Goal: Use online tool/utility: Utilize a website feature to perform a specific function

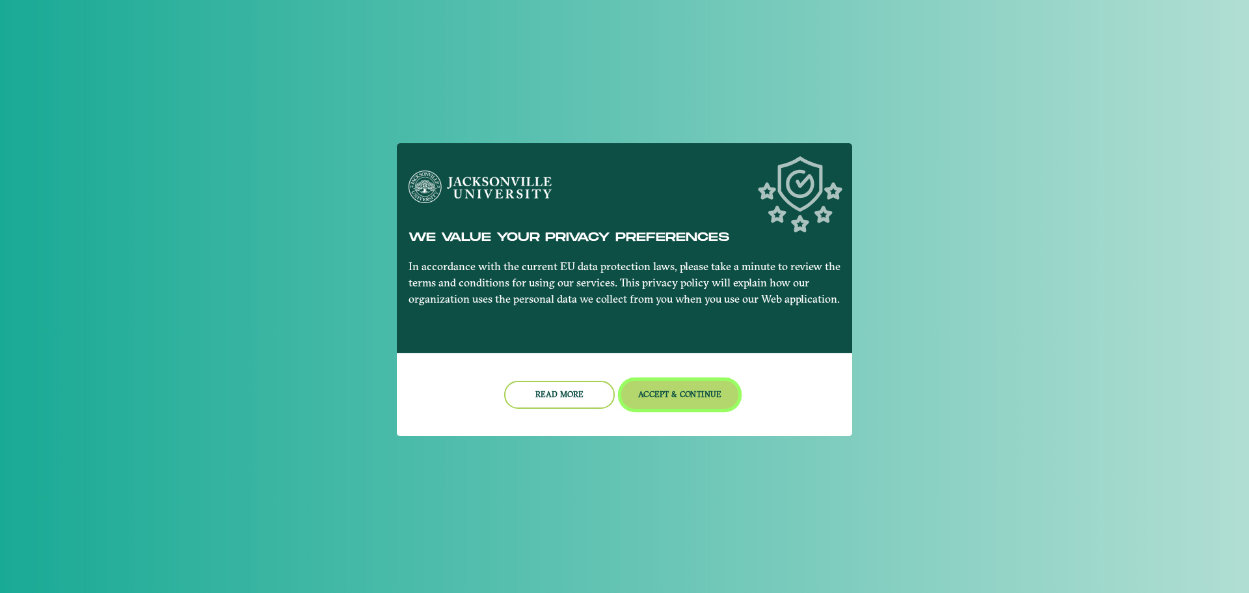
click at [666, 397] on button "Accept & Continue" at bounding box center [680, 395] width 118 height 28
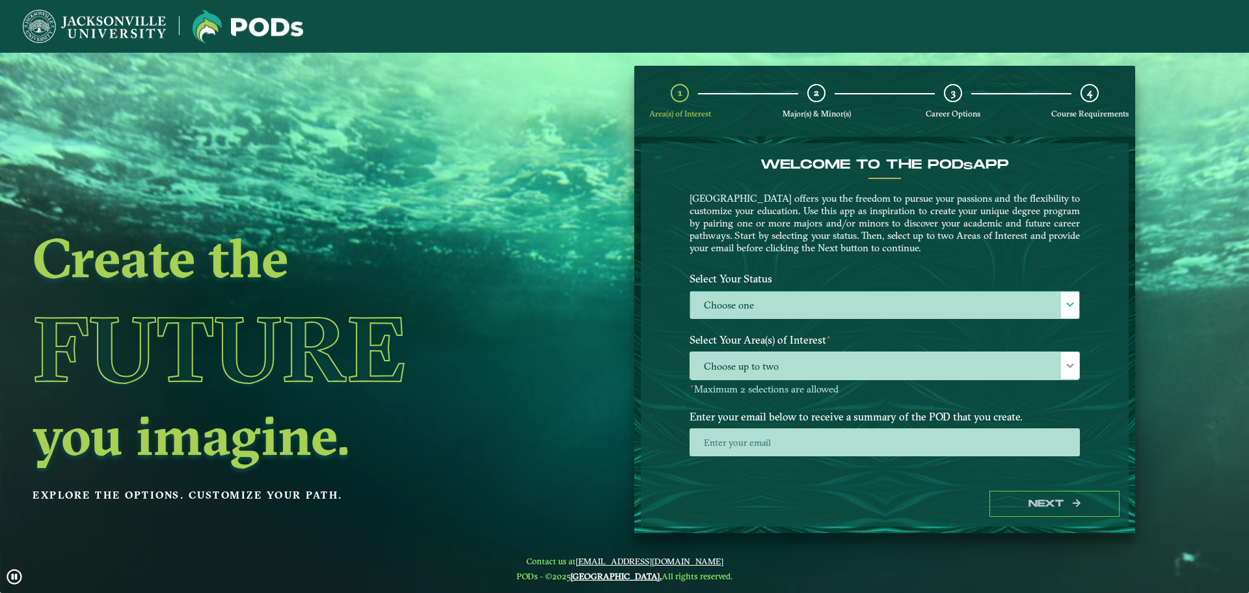
click at [772, 306] on label "Choose one" at bounding box center [884, 305] width 389 height 28
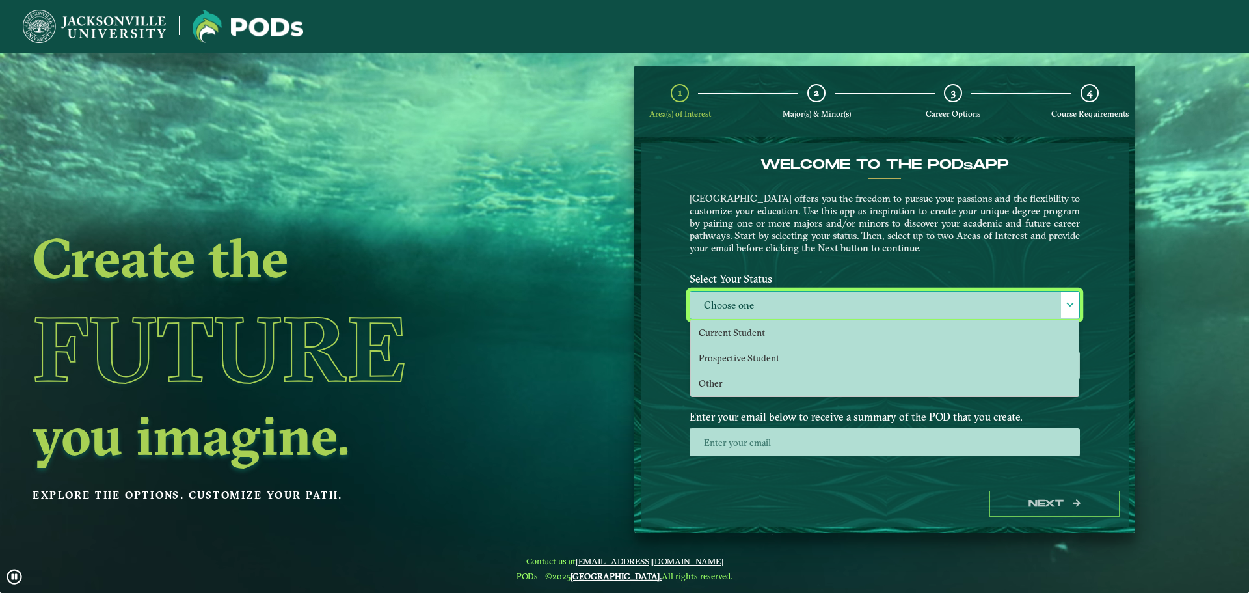
scroll to position [7, 60]
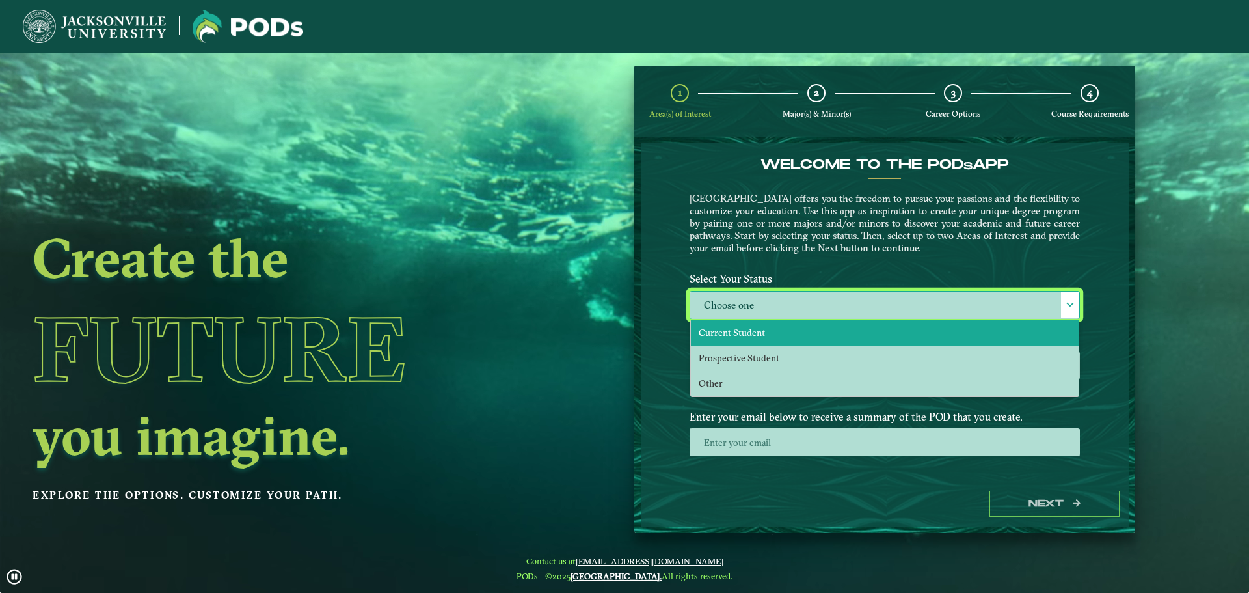
click at [772, 329] on li "Current Student" at bounding box center [885, 332] width 388 height 25
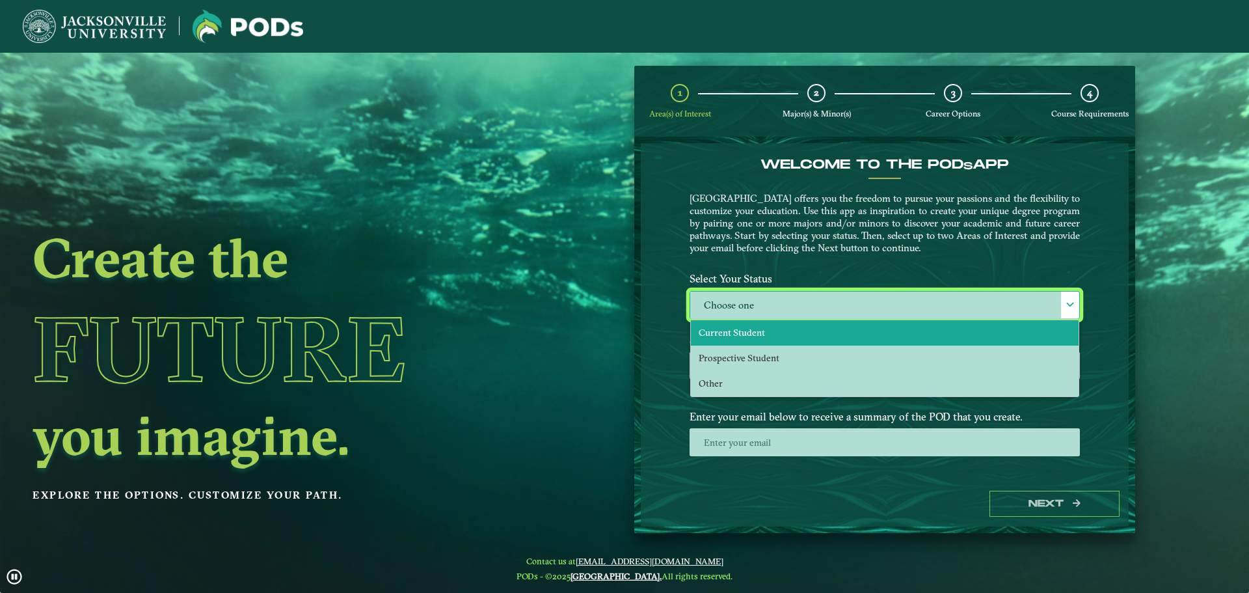
select select "[object Object]"
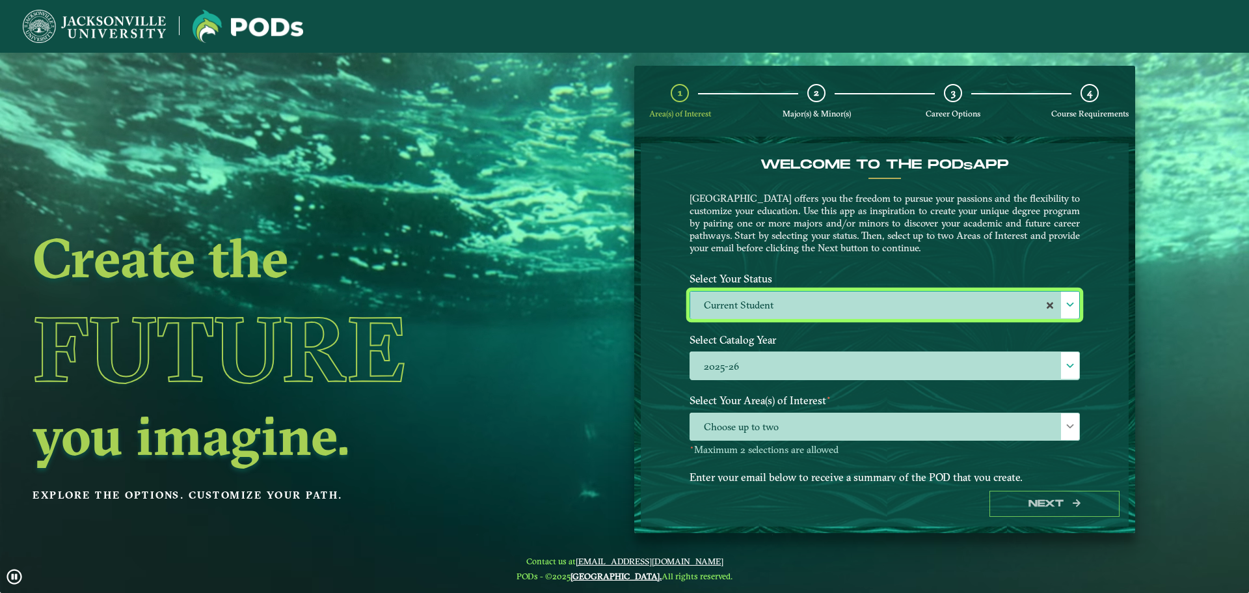
click at [1112, 403] on div "Welcome to the POD s app [GEOGRAPHIC_DATA] offers you the freedom to pursue you…" at bounding box center [885, 312] width 488 height 338
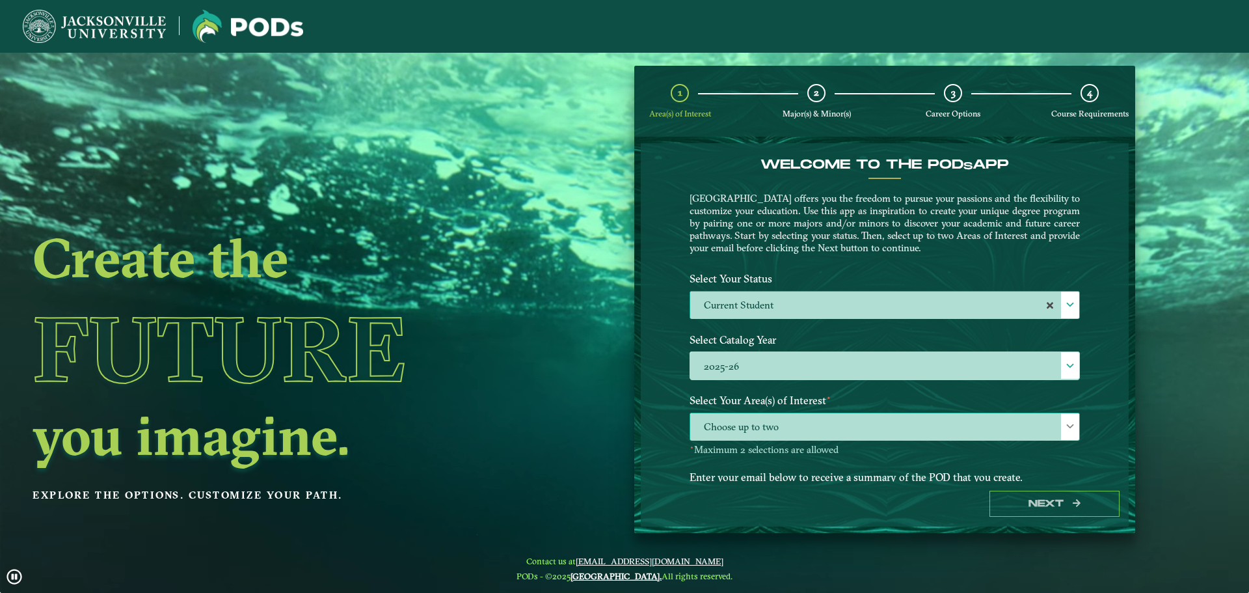
click at [1073, 427] on div at bounding box center [1070, 426] width 18 height 27
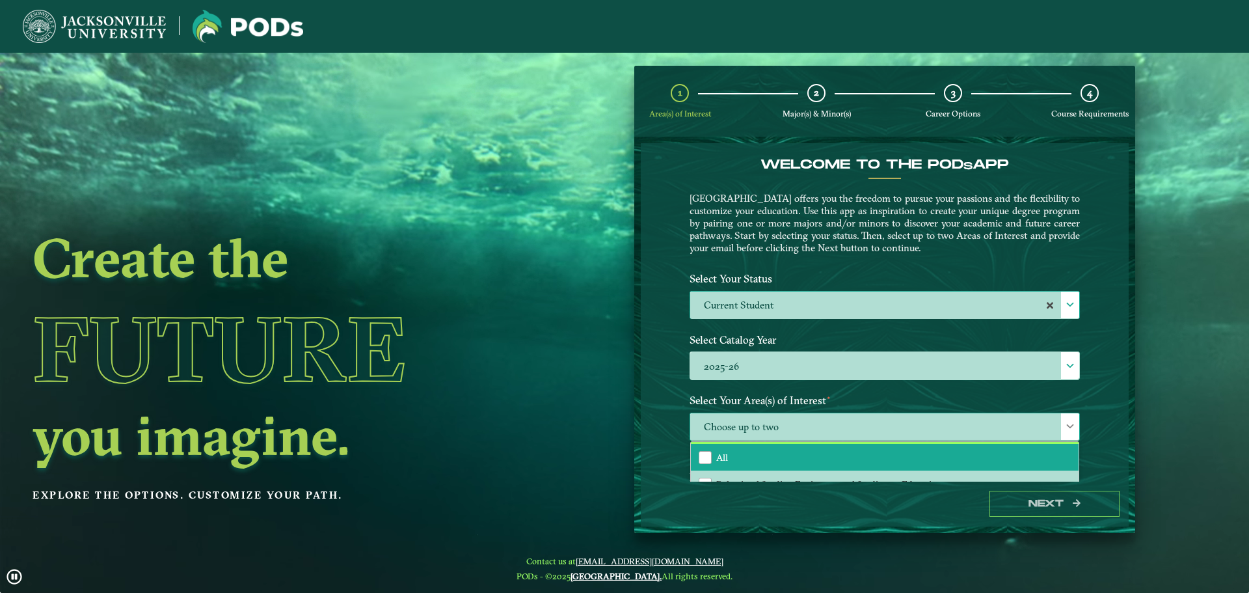
click at [895, 465] on li "All" at bounding box center [885, 457] width 388 height 27
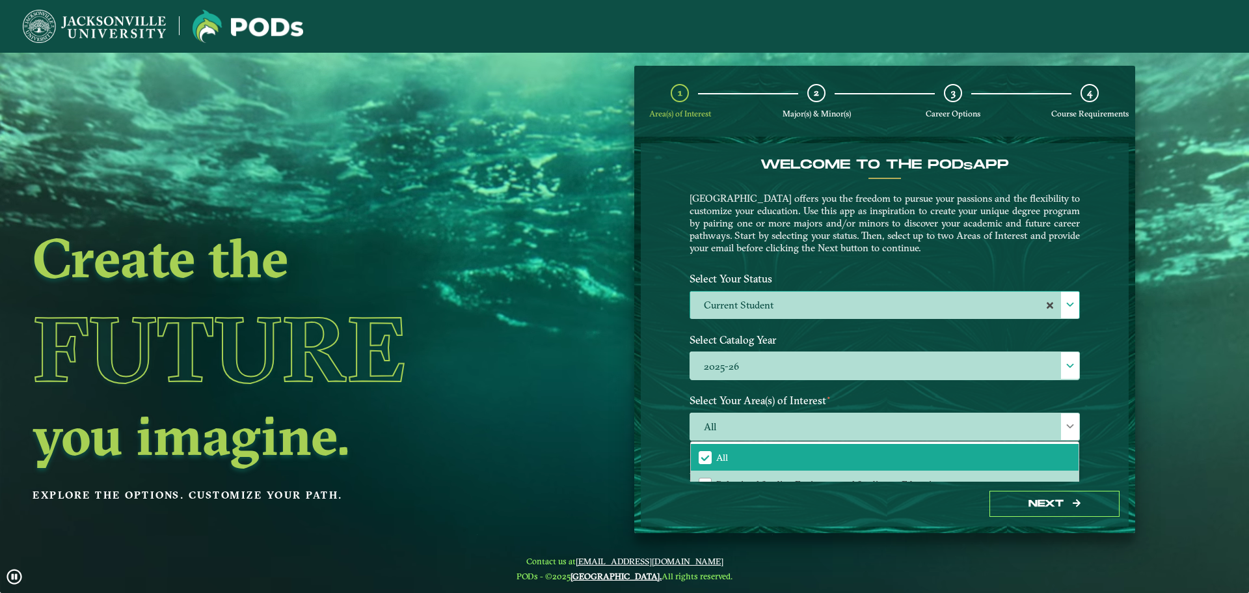
click at [1093, 455] on div "Welcome to the POD s app [GEOGRAPHIC_DATA] offers you the freedom to pursue you…" at bounding box center [885, 312] width 488 height 338
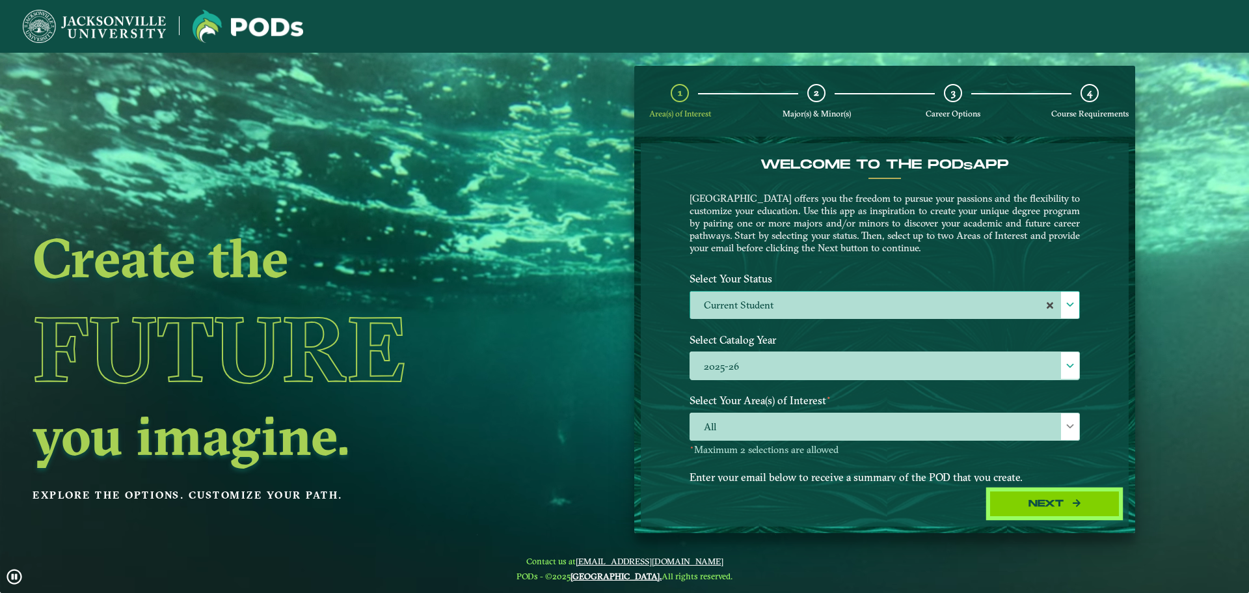
click at [1067, 503] on button "Next" at bounding box center [1055, 504] width 130 height 27
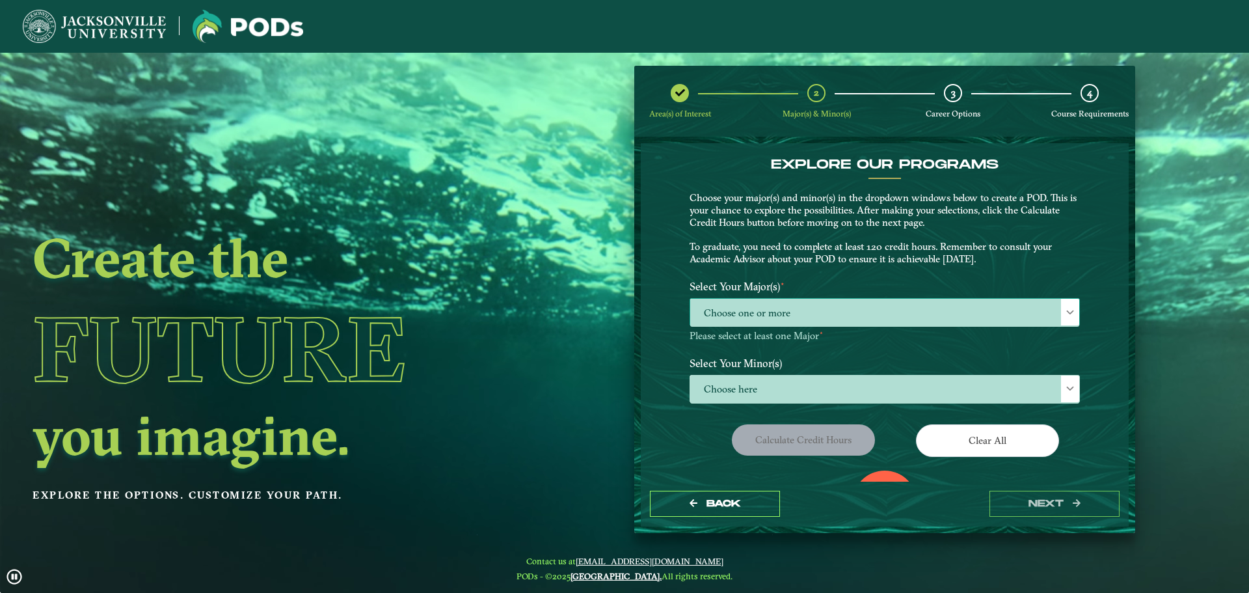
click at [764, 321] on span "Choose one or more" at bounding box center [884, 313] width 389 height 28
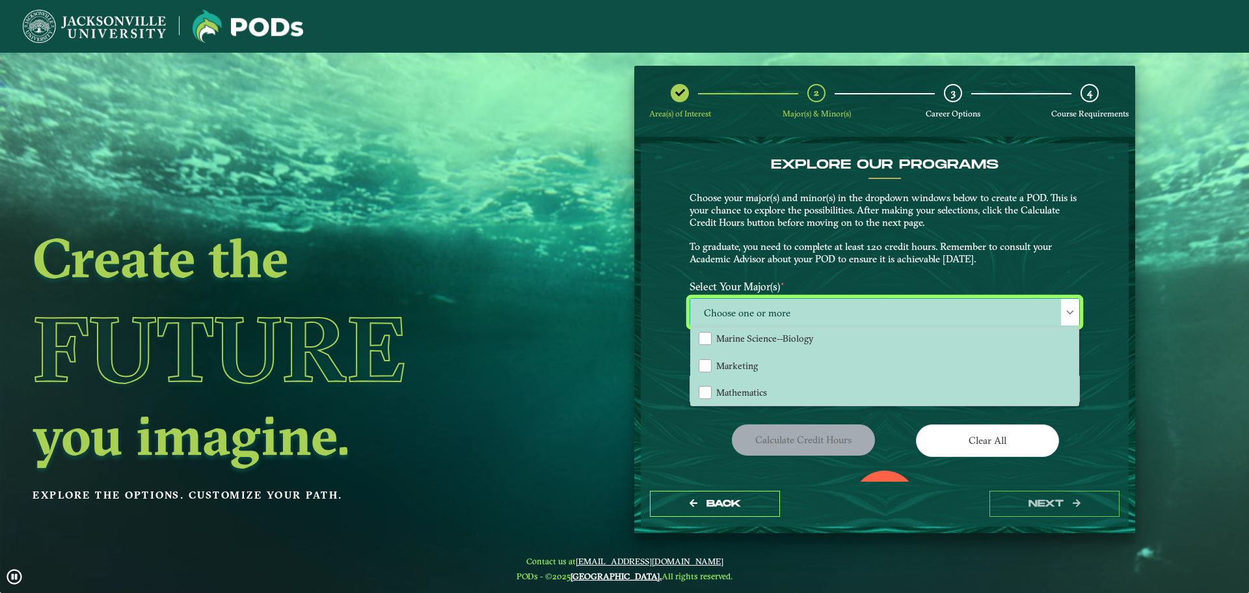
scroll to position [781, 0]
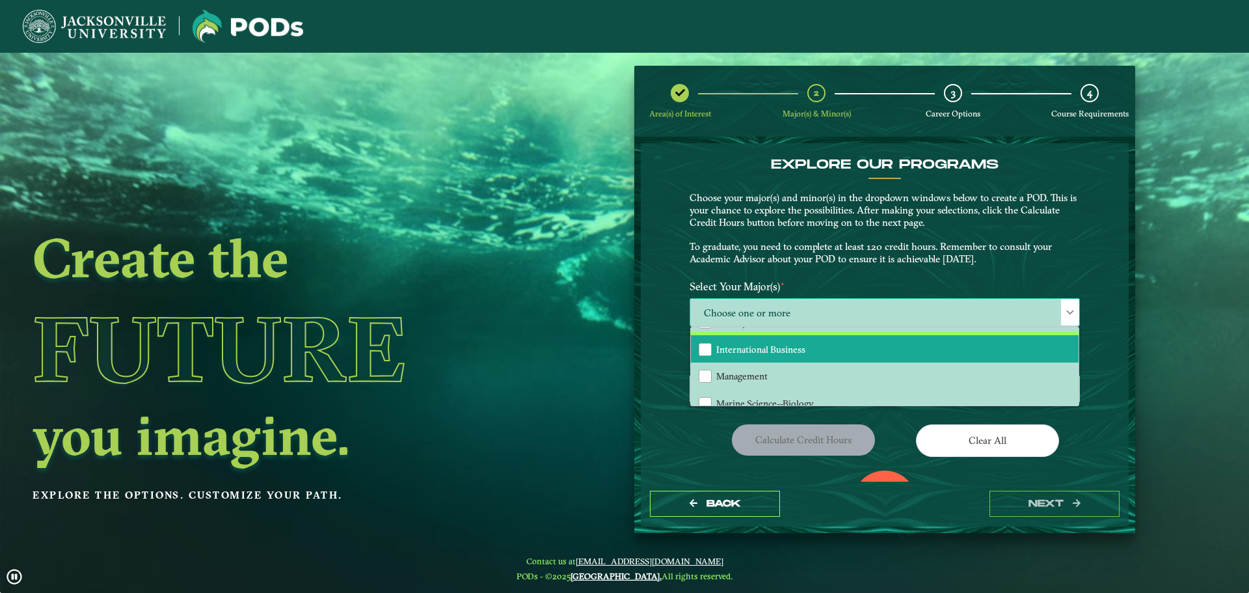
click at [783, 351] on span "International Business" at bounding box center [760, 350] width 89 height 12
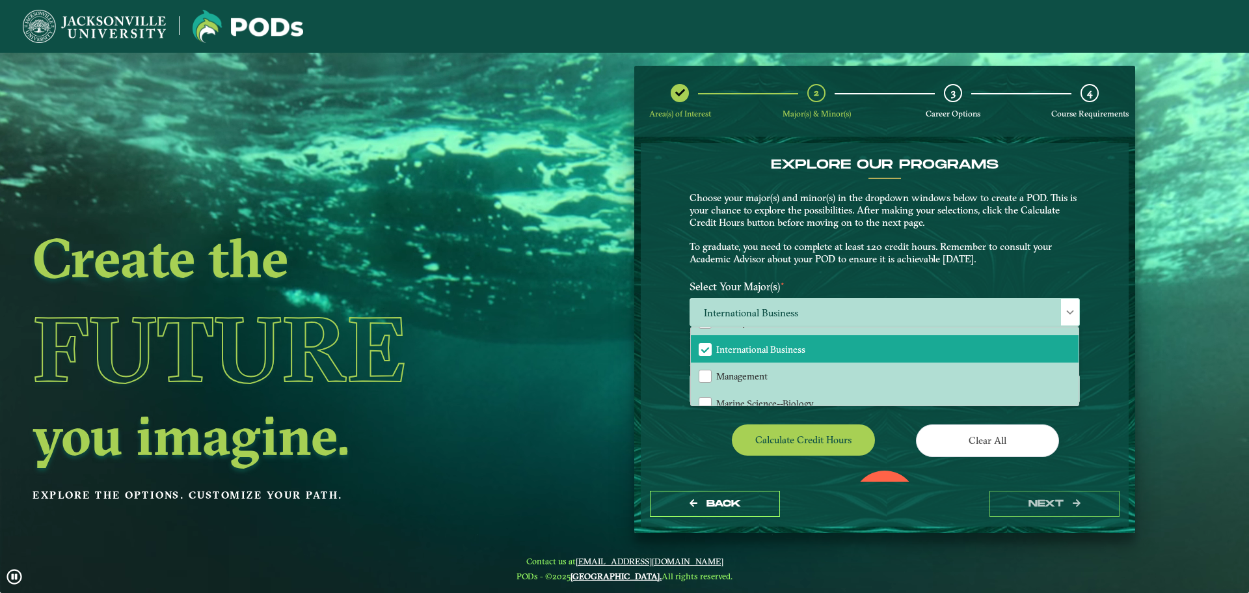
click at [704, 444] on div "Calculate credit hours" at bounding box center [782, 442] width 205 height 36
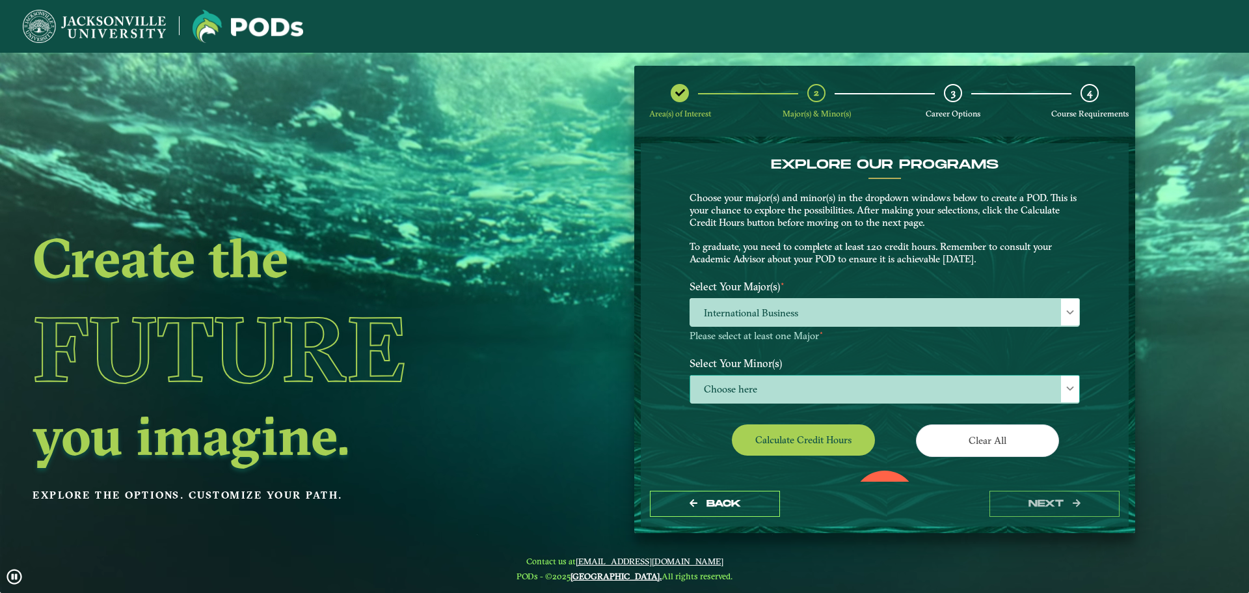
click at [792, 381] on span "Choose here" at bounding box center [884, 389] width 389 height 28
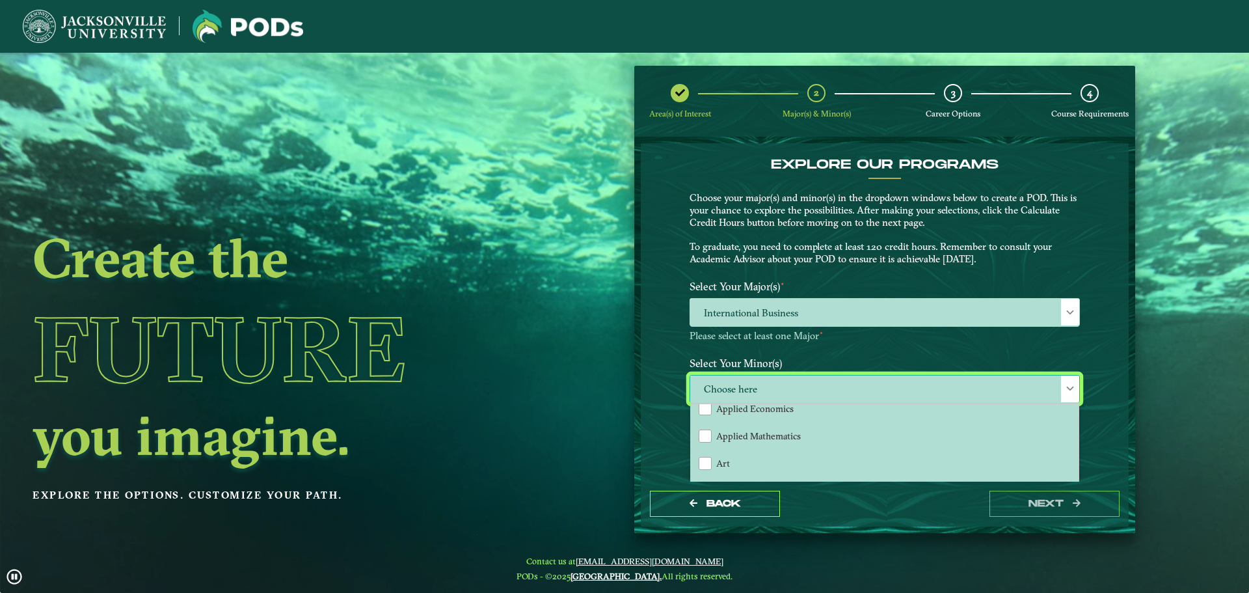
scroll to position [130, 0]
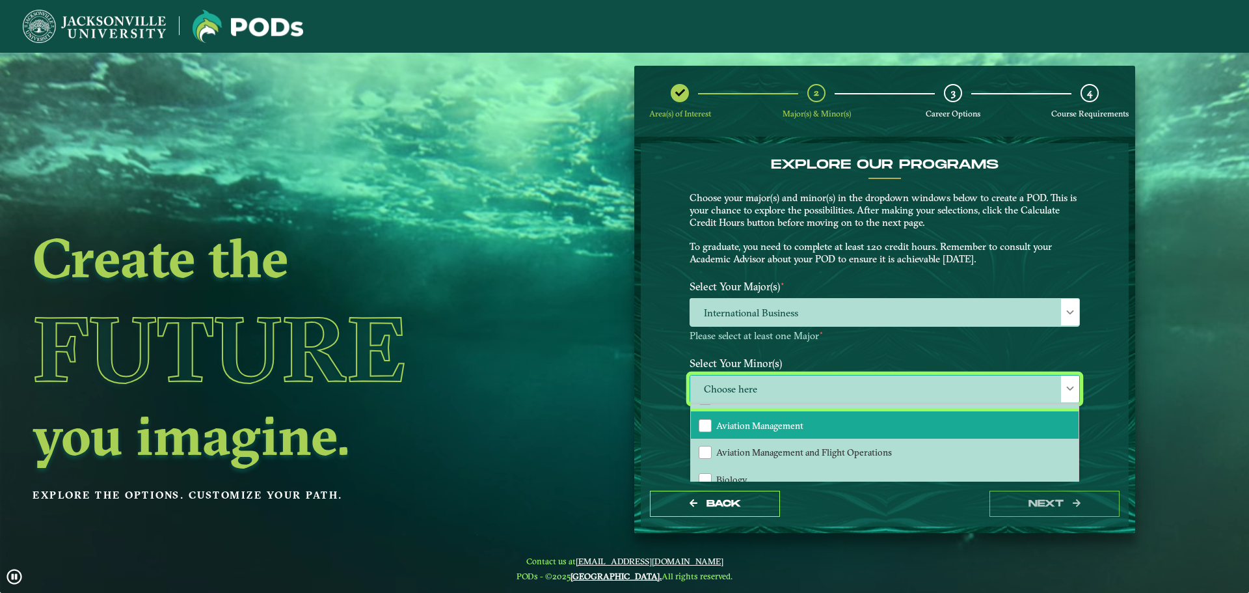
click at [818, 425] on li "Aviation Management" at bounding box center [885, 424] width 388 height 27
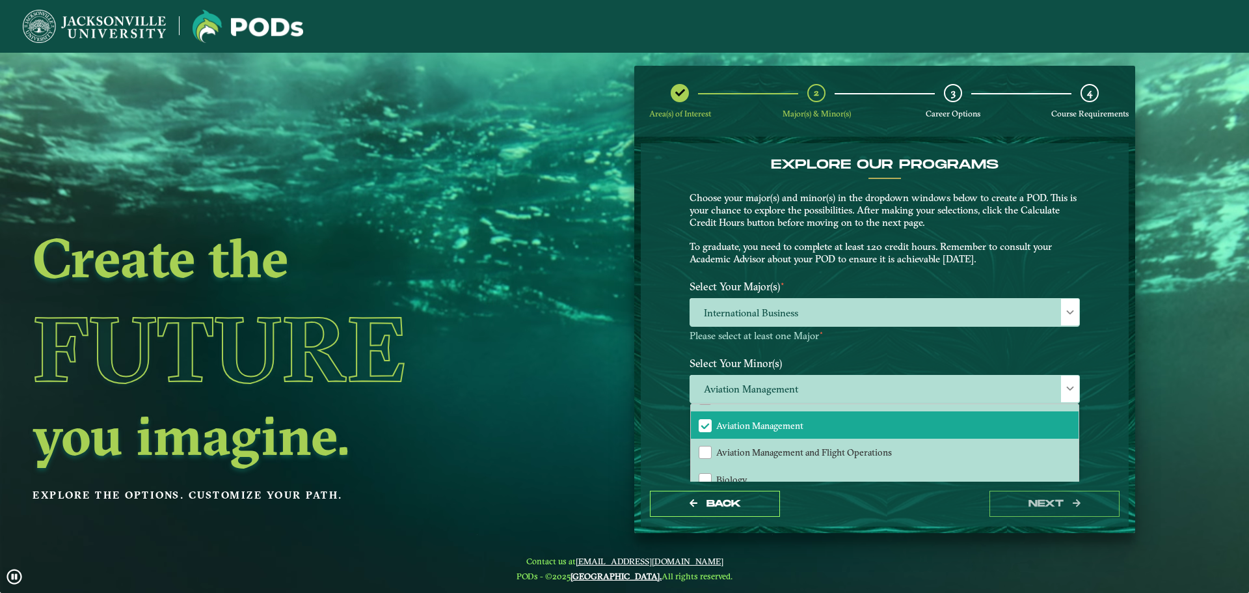
click at [870, 513] on div "Back next" at bounding box center [885, 503] width 488 height 45
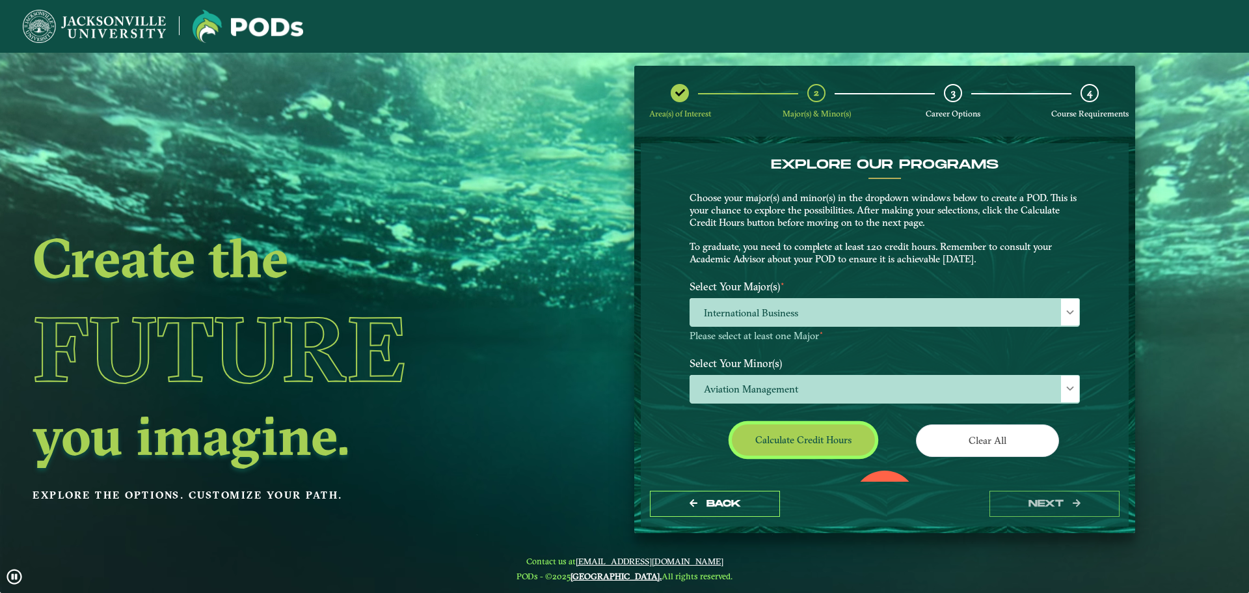
click at [830, 438] on button "Calculate credit hours" at bounding box center [803, 439] width 143 height 31
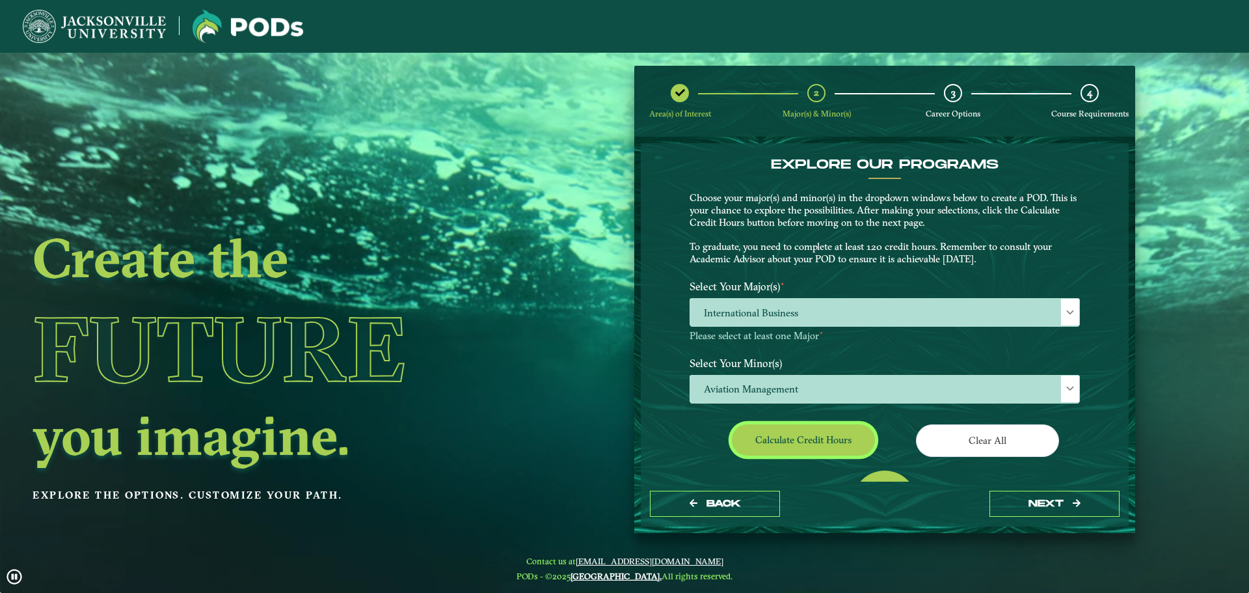
scroll to position [75, 0]
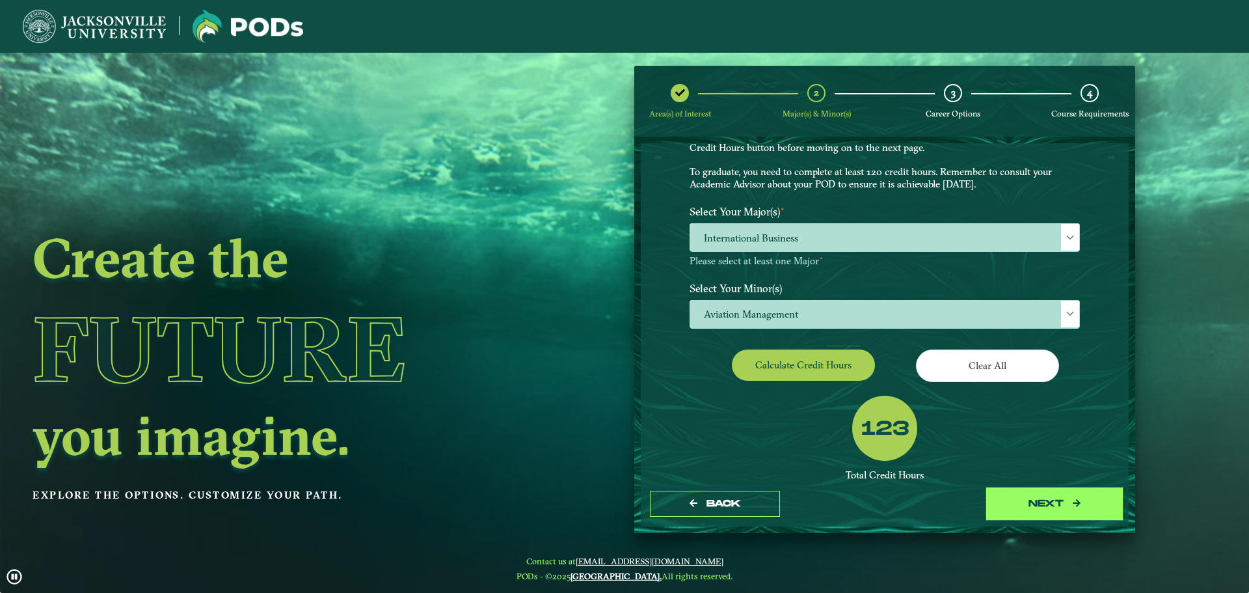
click at [1012, 494] on button "next" at bounding box center [1055, 504] width 130 height 27
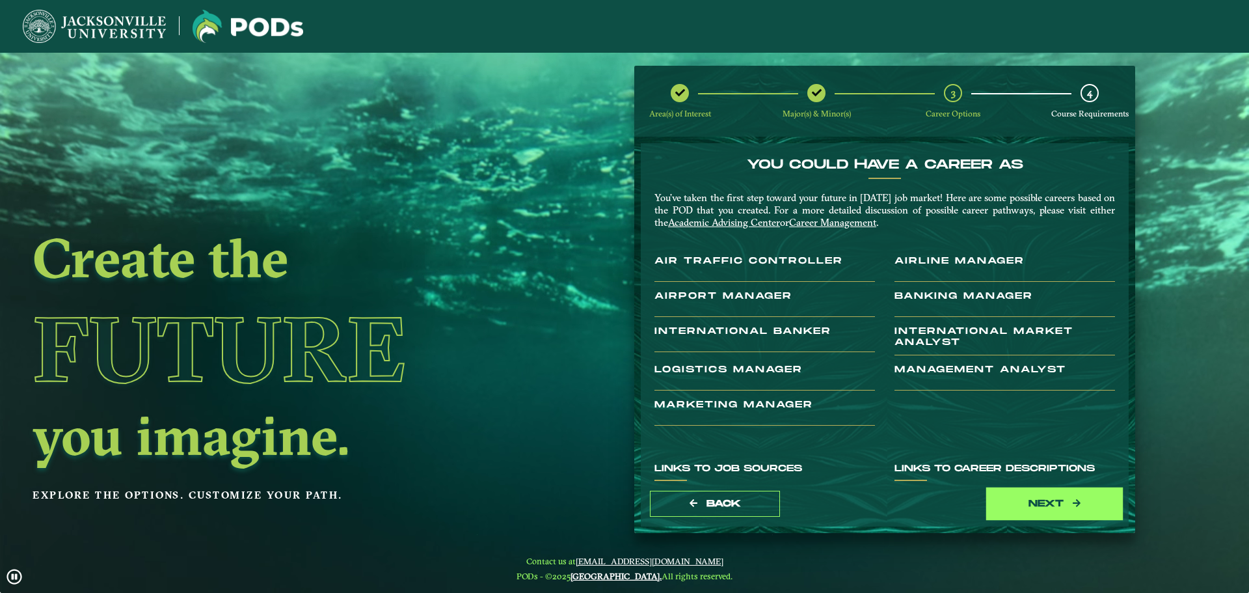
click at [1006, 492] on button "next" at bounding box center [1055, 504] width 130 height 27
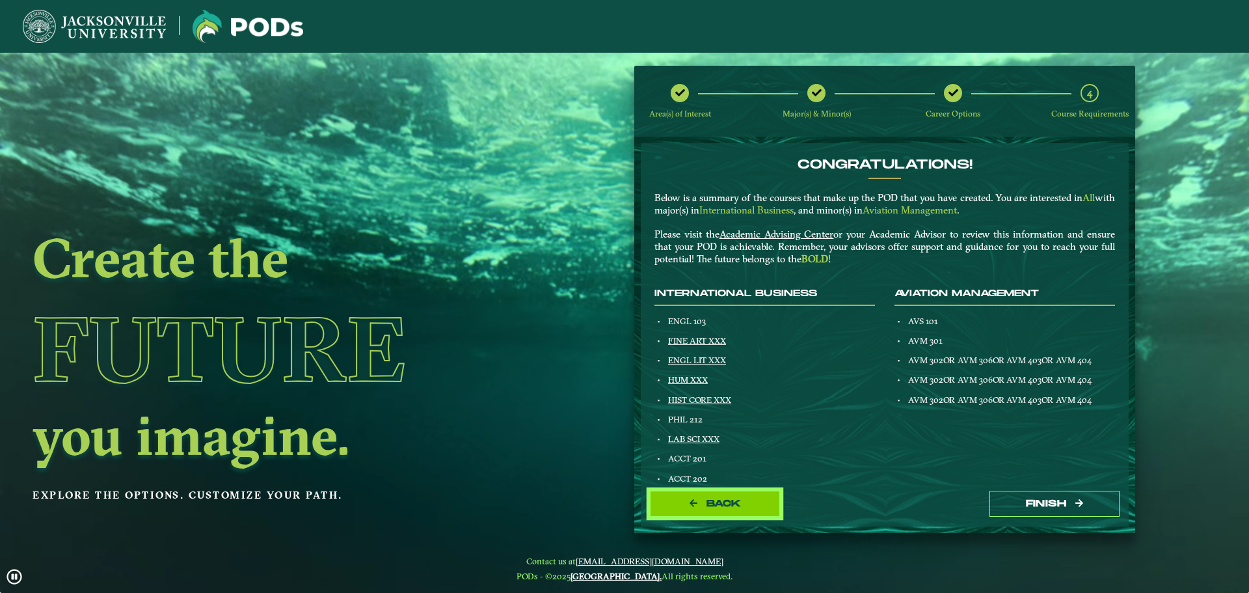
click at [707, 496] on button "Back" at bounding box center [715, 504] width 130 height 27
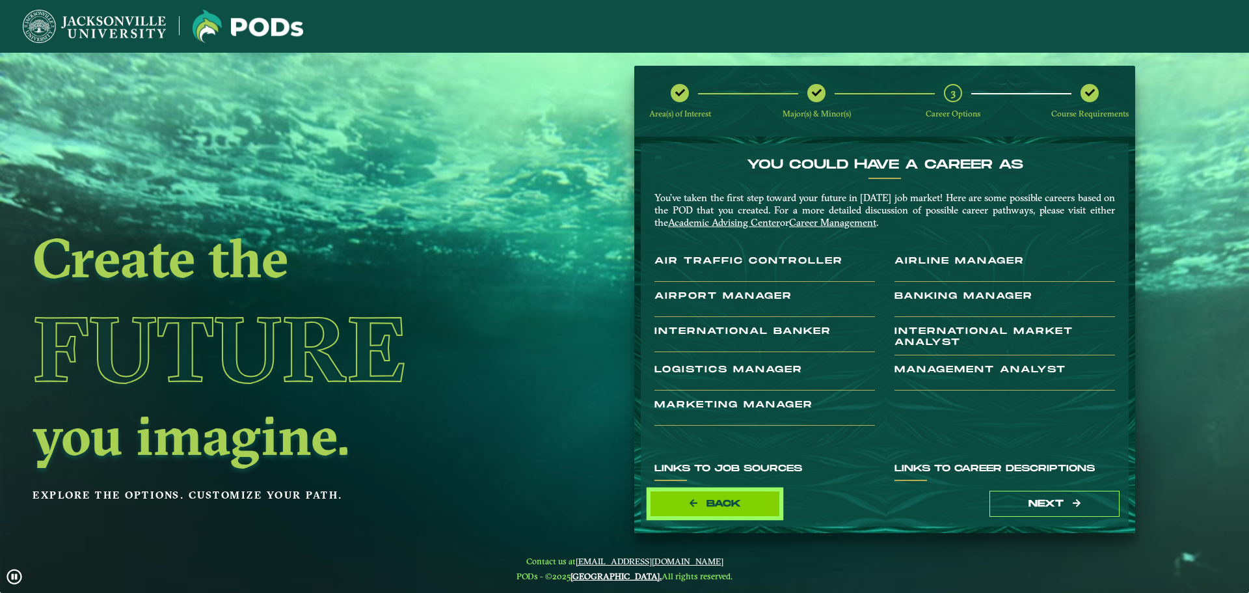
click at [707, 501] on span "Back" at bounding box center [724, 503] width 34 height 11
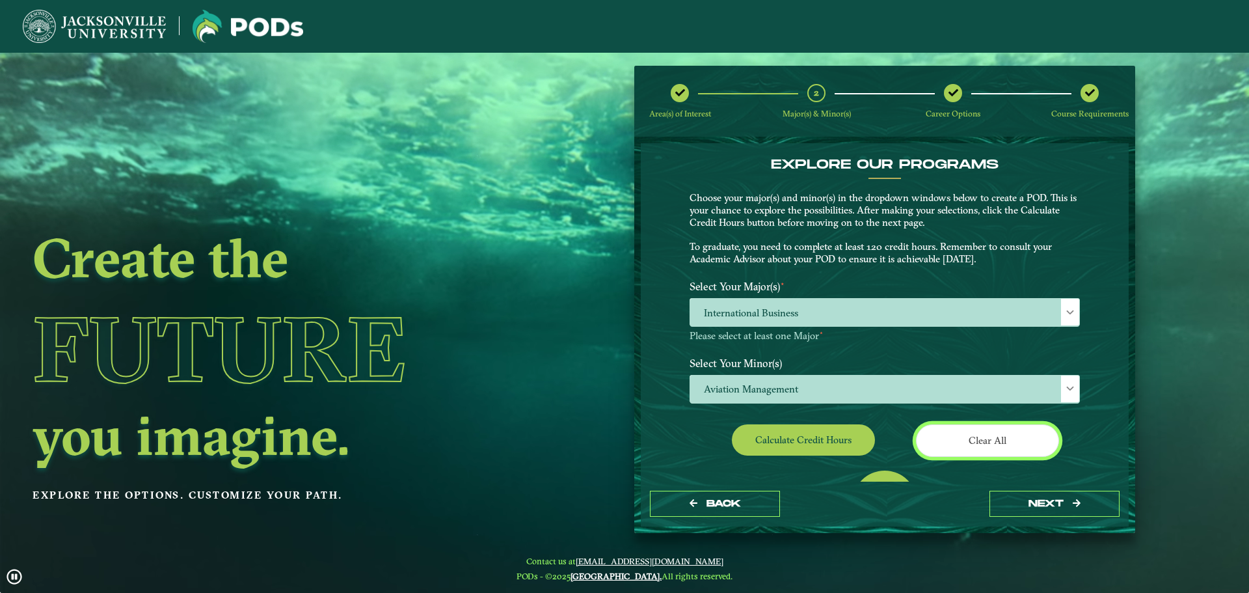
click at [954, 435] on button "Clear All" at bounding box center [987, 440] width 143 height 32
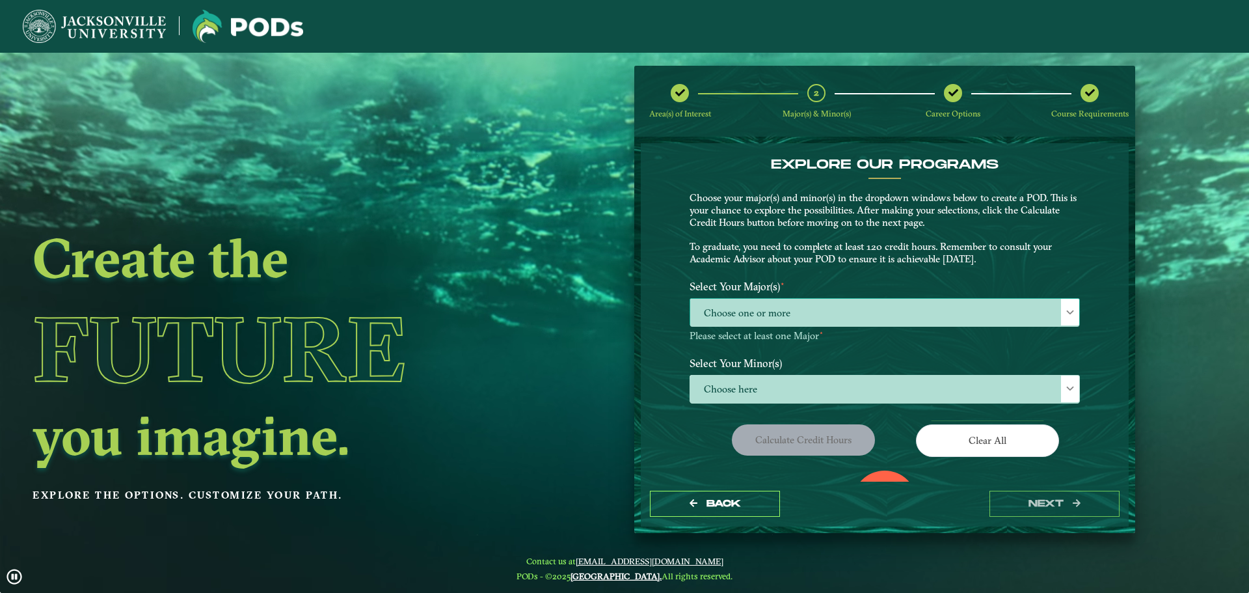
click at [863, 317] on span "Choose one or more" at bounding box center [884, 313] width 389 height 28
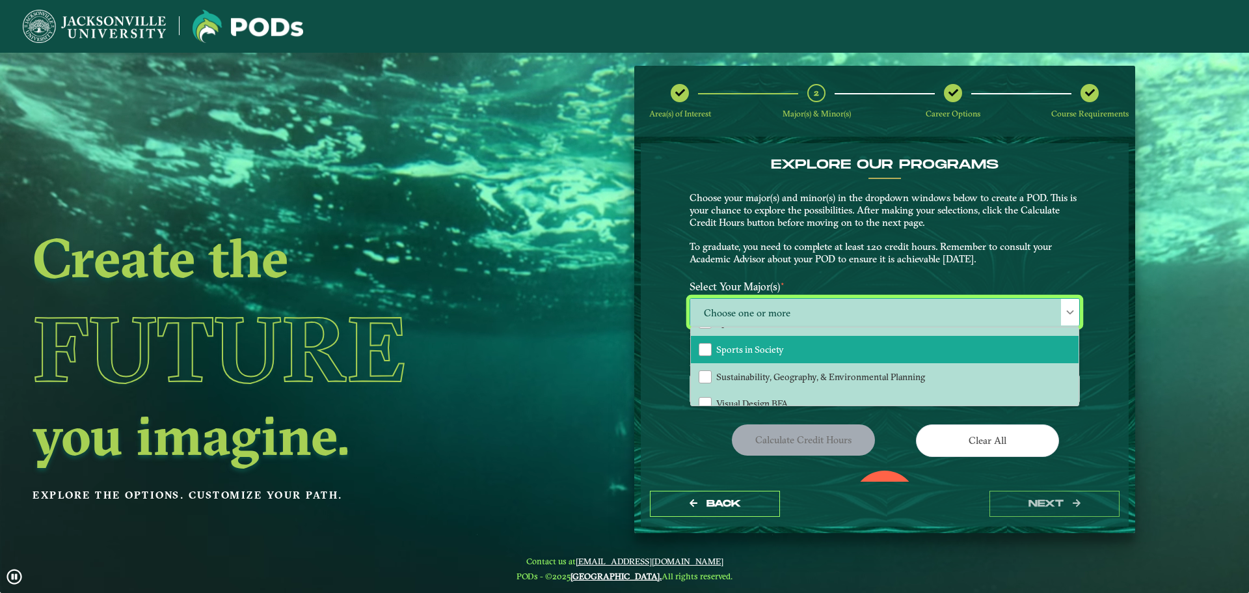
scroll to position [1041, 0]
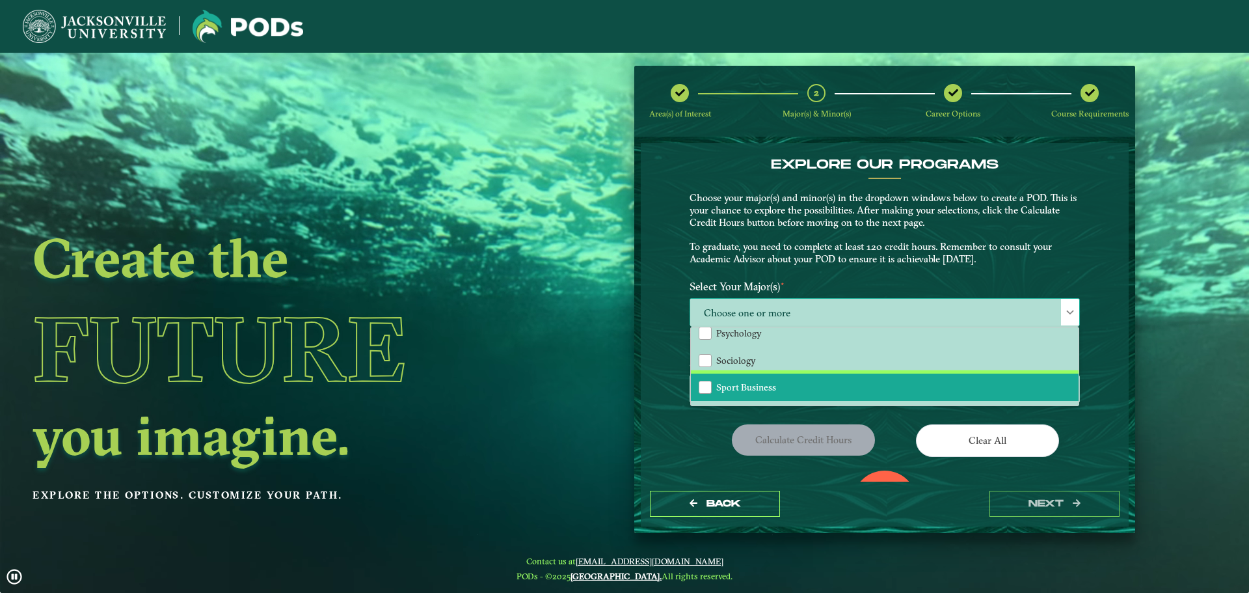
click at [780, 390] on li "Sport Business" at bounding box center [885, 386] width 388 height 27
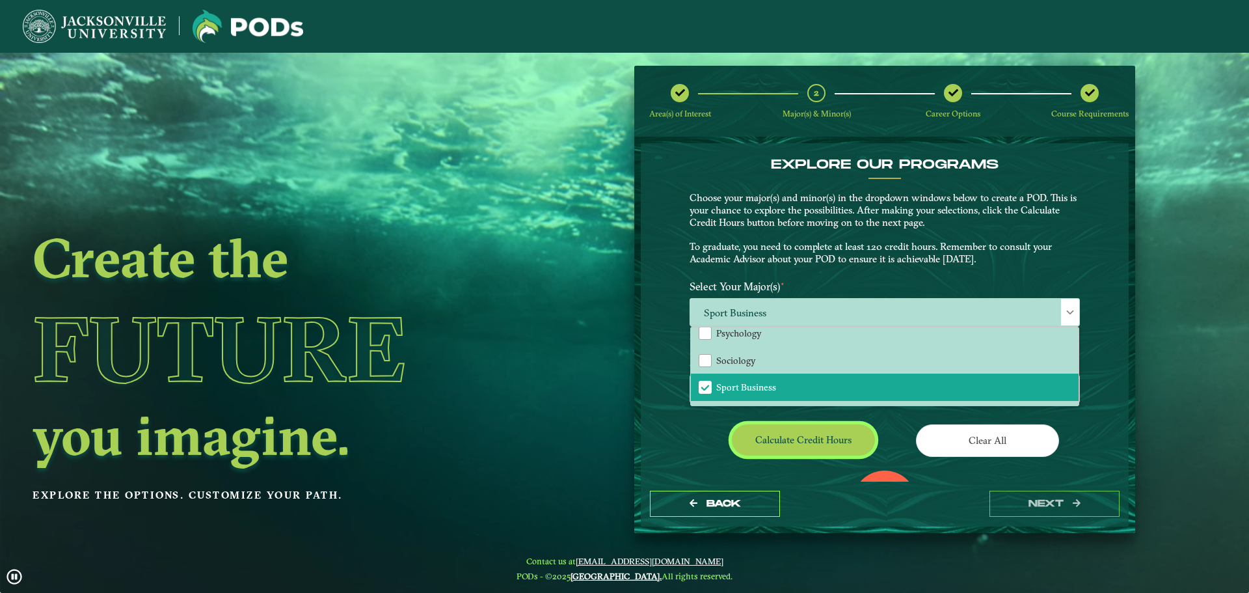
click at [829, 432] on button "Calculate credit hours" at bounding box center [803, 439] width 143 height 31
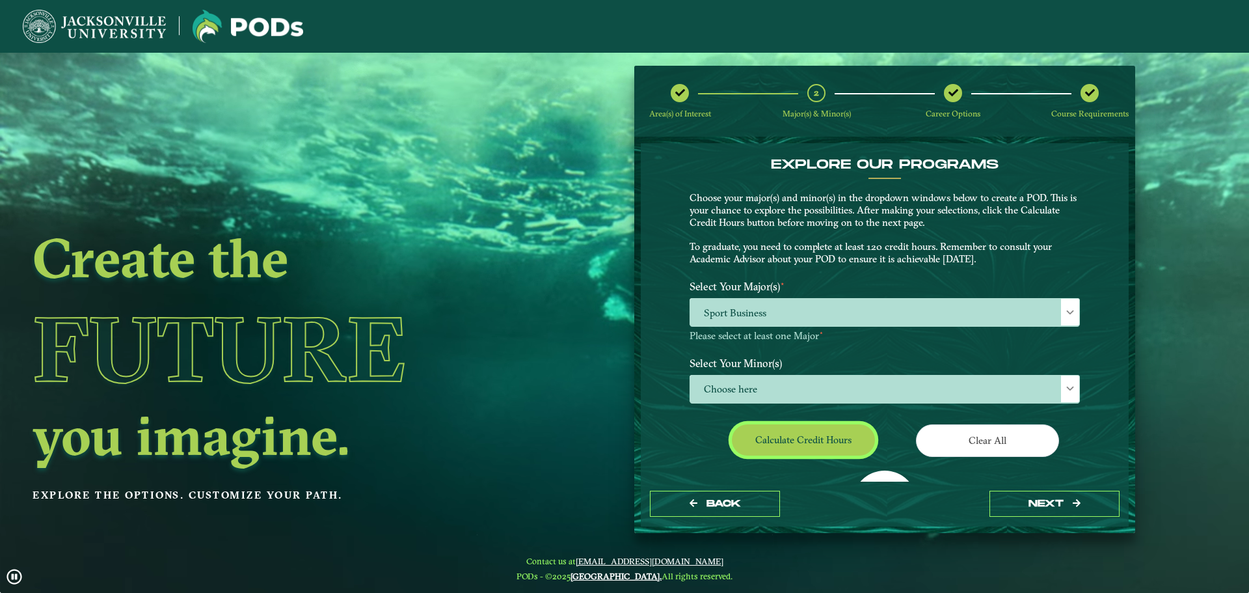
scroll to position [75, 0]
